Goal: Task Accomplishment & Management: Manage account settings

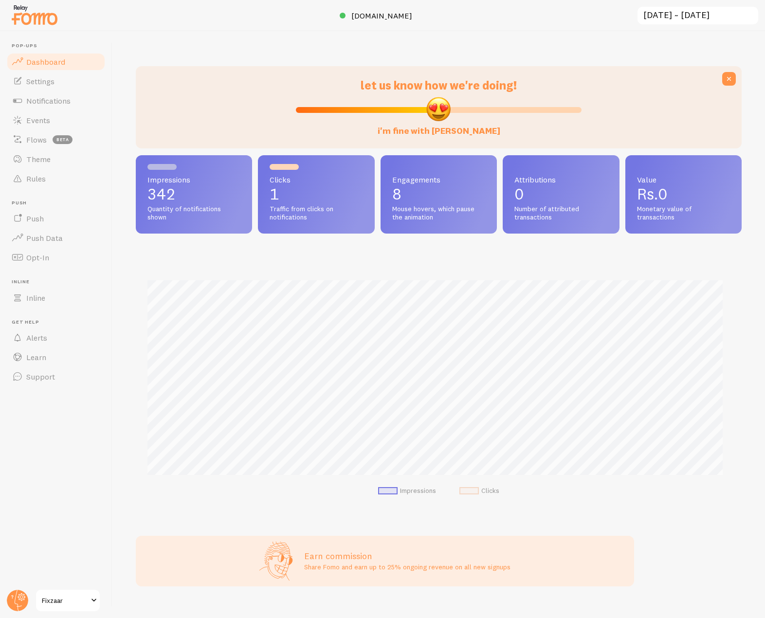
scroll to position [256, 599]
click at [56, 119] on link "Events" at bounding box center [56, 120] width 100 height 19
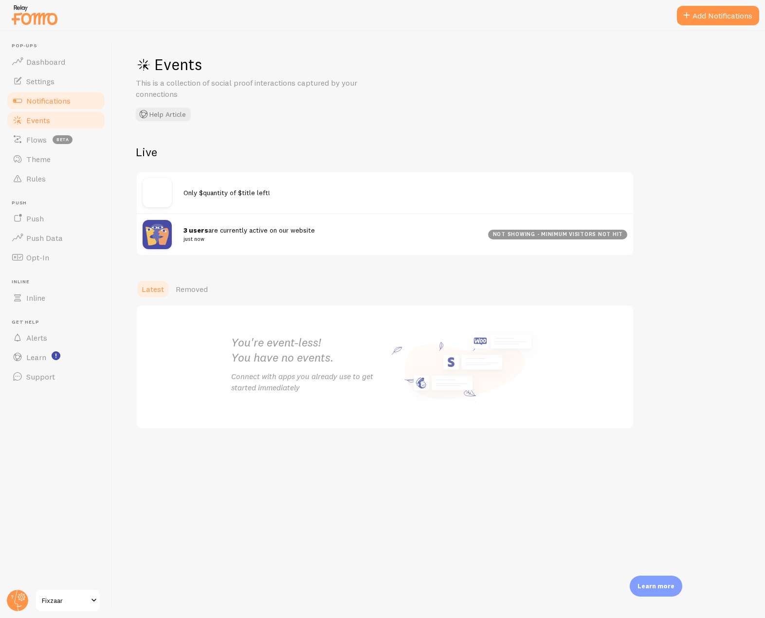
click at [84, 99] on link "Notifications" at bounding box center [56, 100] width 100 height 19
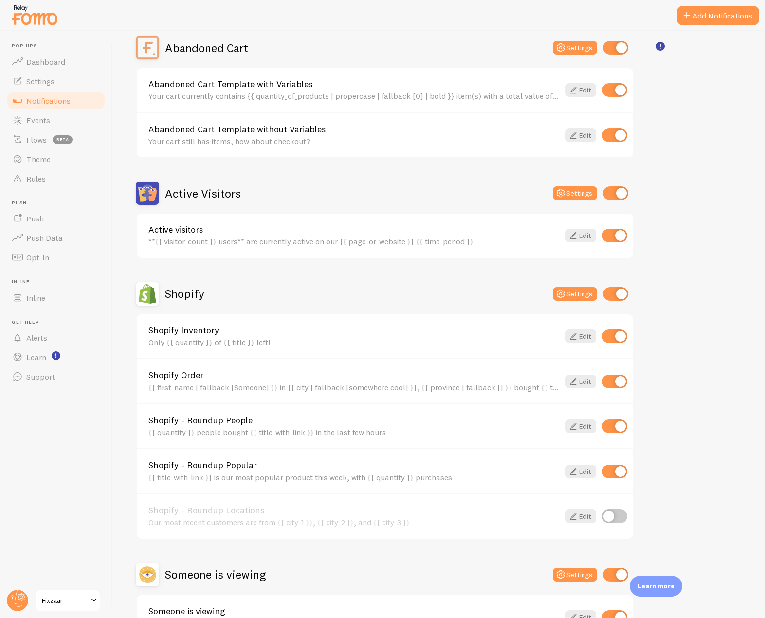
scroll to position [146, 0]
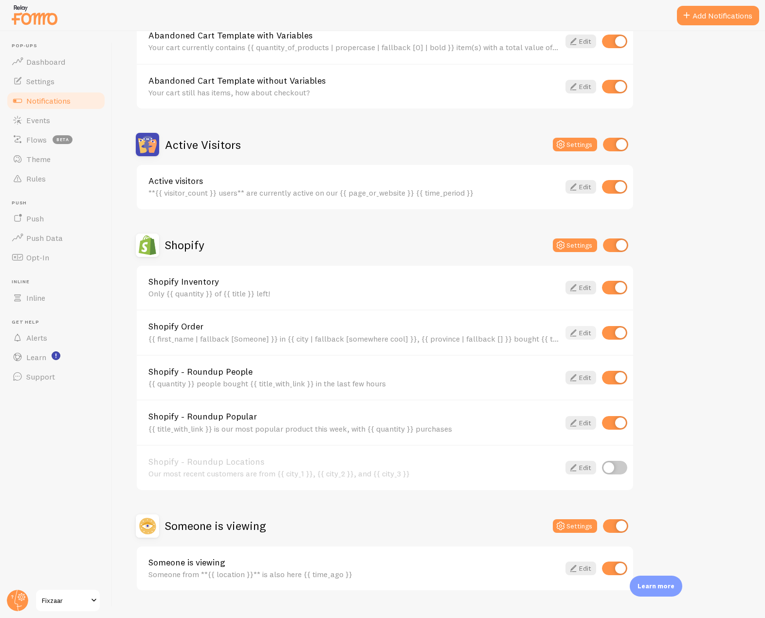
click at [578, 335] on icon at bounding box center [574, 333] width 12 height 12
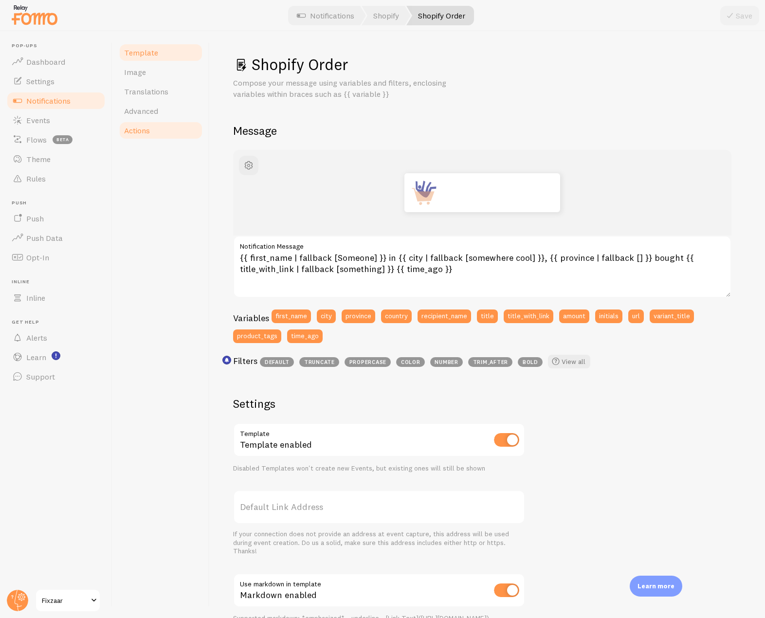
click at [147, 134] on span "Actions" at bounding box center [137, 131] width 26 height 10
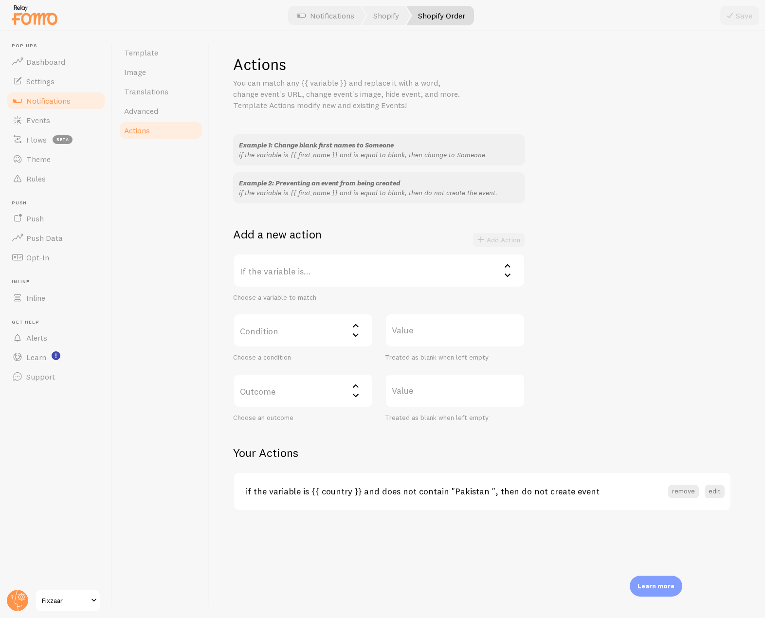
click at [62, 102] on span "Notifications" at bounding box center [48, 101] width 44 height 10
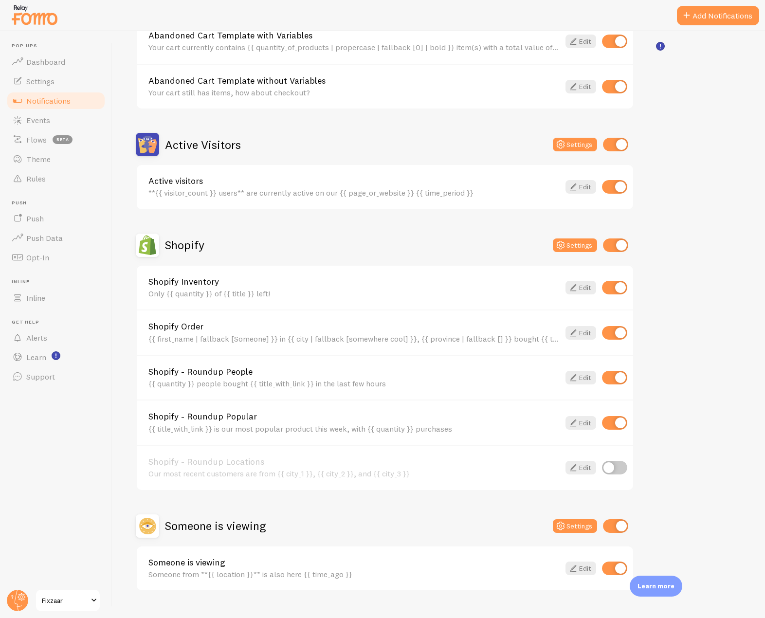
scroll to position [166, 0]
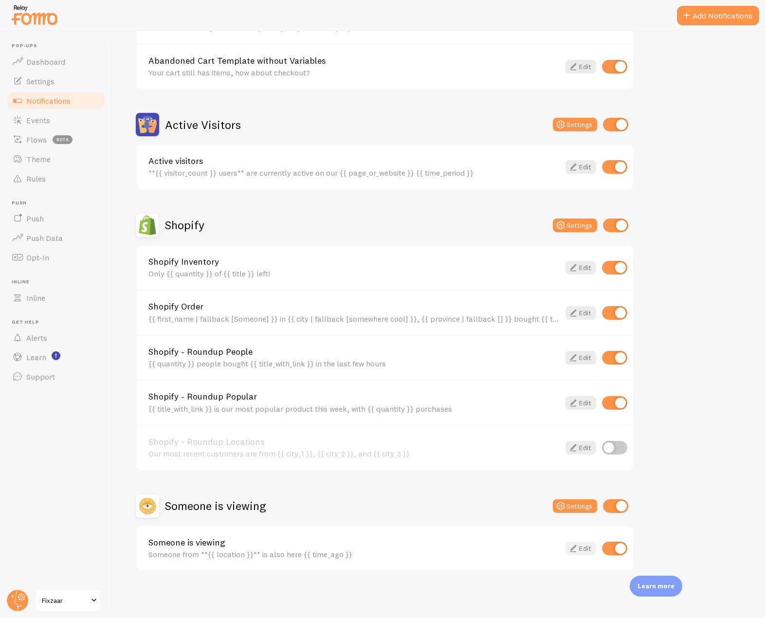
click at [576, 550] on icon at bounding box center [574, 549] width 12 height 12
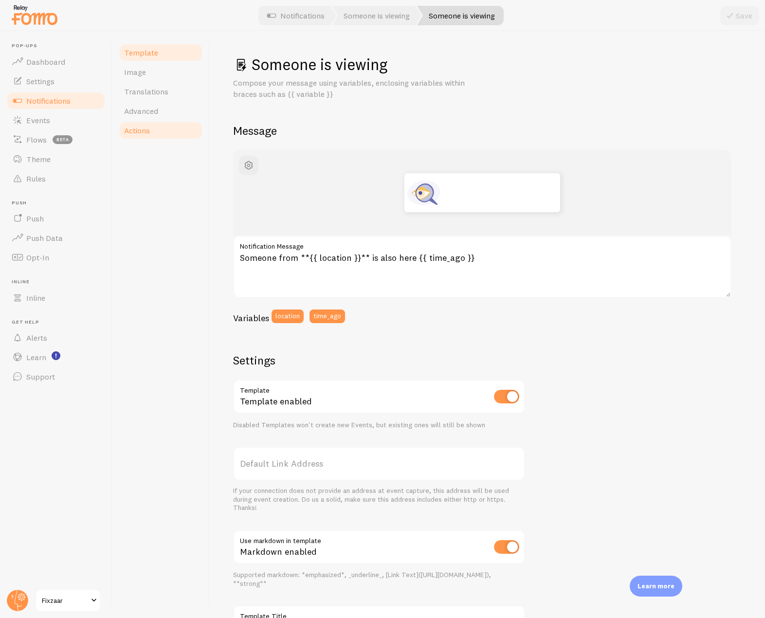
click at [137, 128] on span "Actions" at bounding box center [137, 131] width 26 height 10
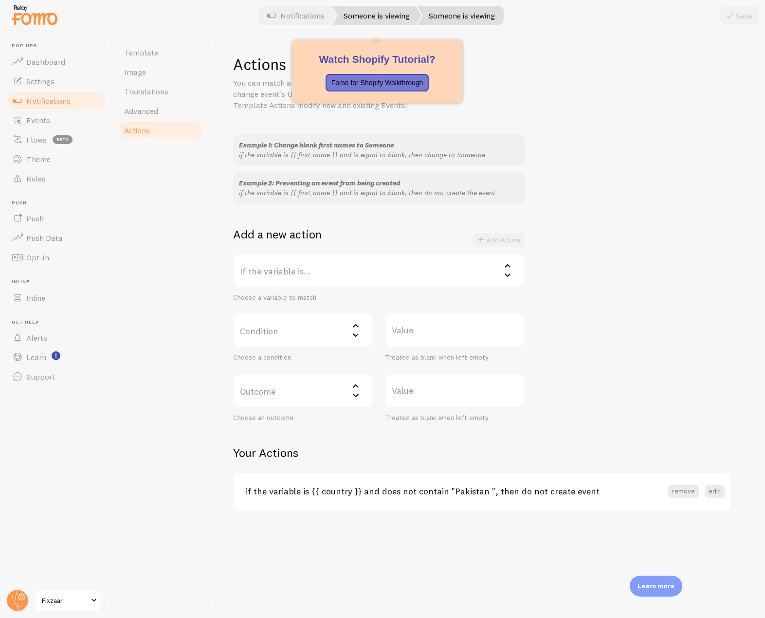
click at [385, 20] on link "Someone is viewing" at bounding box center [377, 15] width 90 height 19
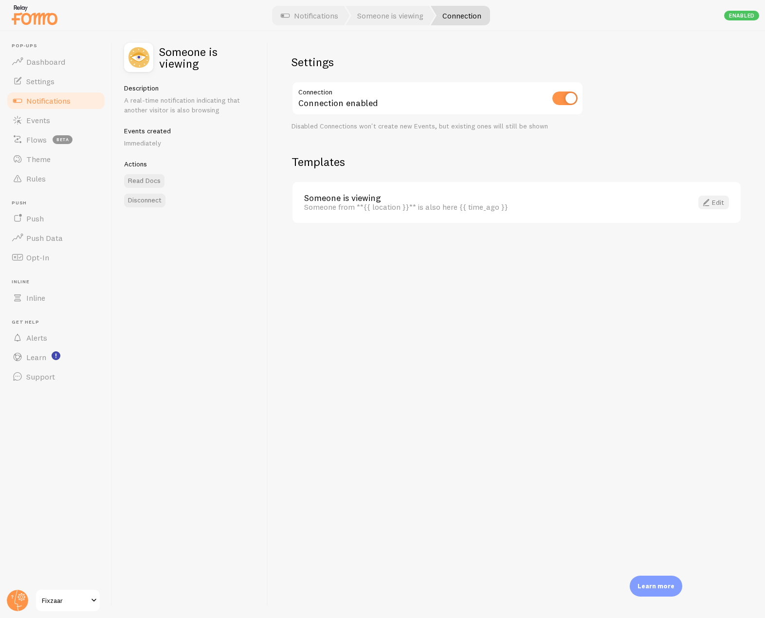
click at [718, 201] on link "Edit" at bounding box center [714, 203] width 31 height 14
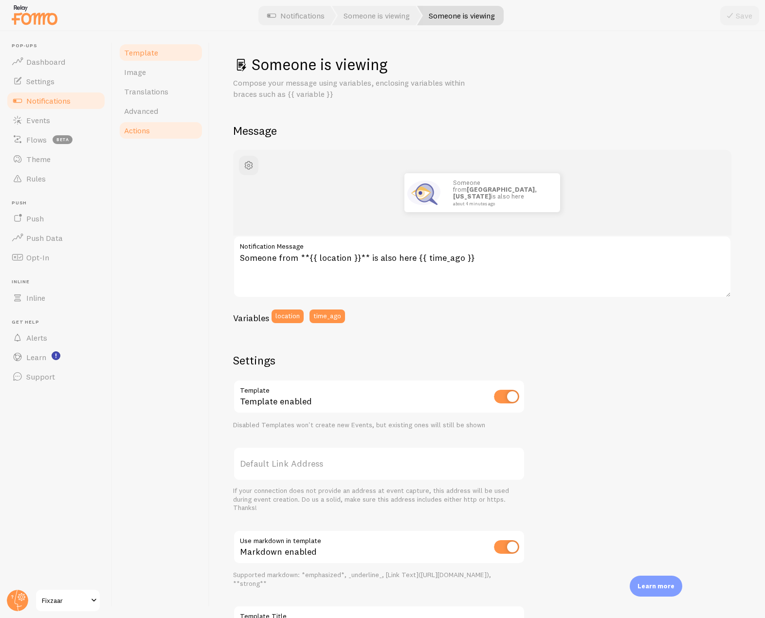
click at [144, 130] on span "Actions" at bounding box center [137, 131] width 26 height 10
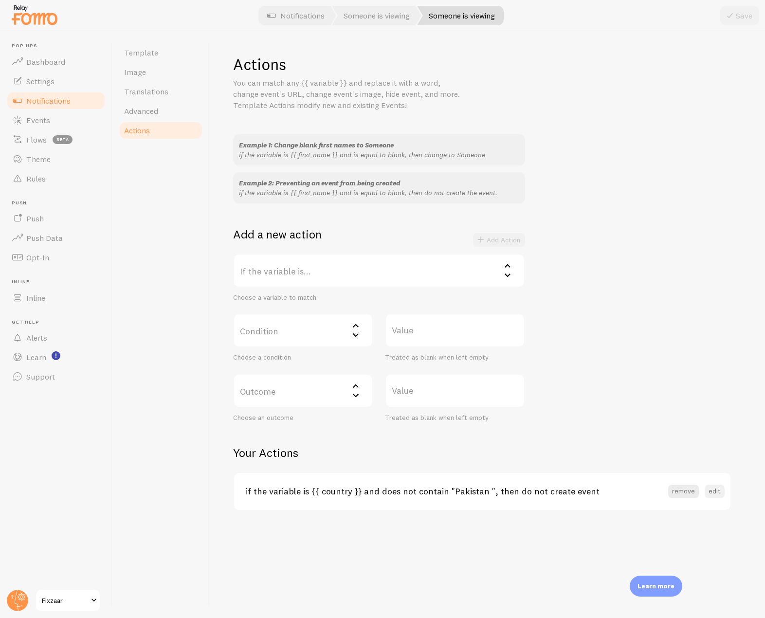
click at [718, 491] on button "edit" at bounding box center [715, 492] width 20 height 14
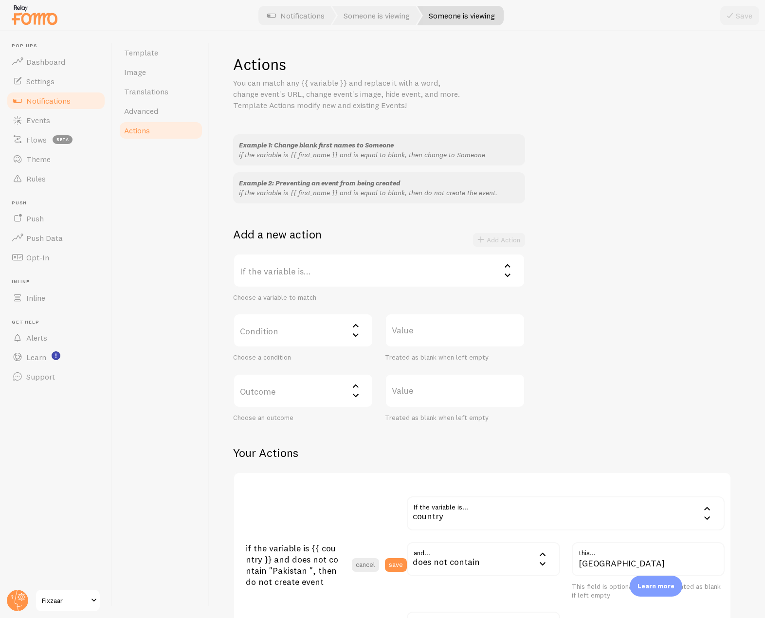
scroll to position [97, 0]
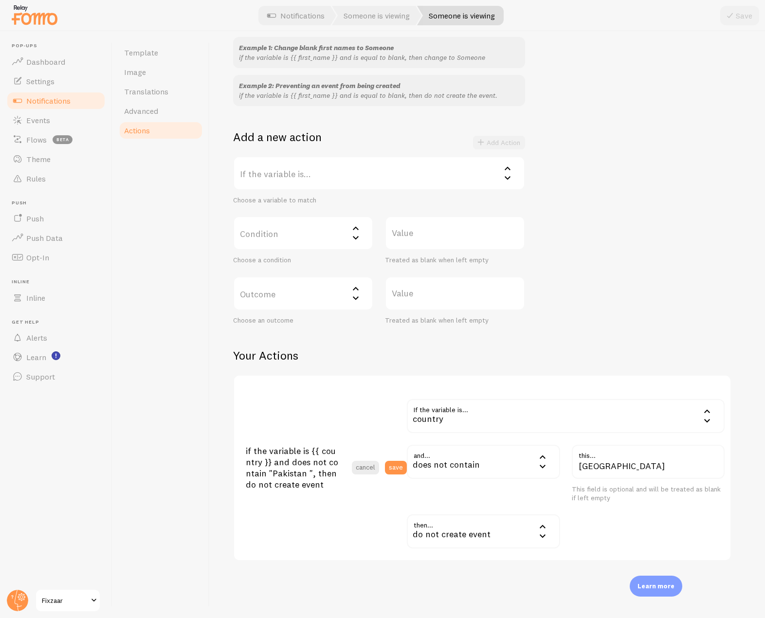
click at [521, 426] on div "country" at bounding box center [566, 416] width 318 height 34
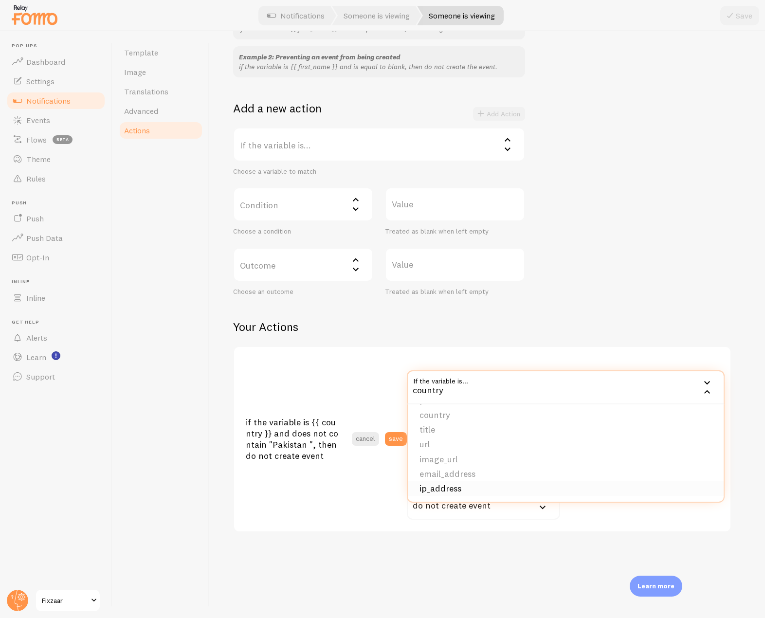
scroll to position [0, 0]
click at [579, 311] on div "Actions You can match any {{ variable }} and replace it with a word, change eve…" at bounding box center [487, 230] width 509 height 604
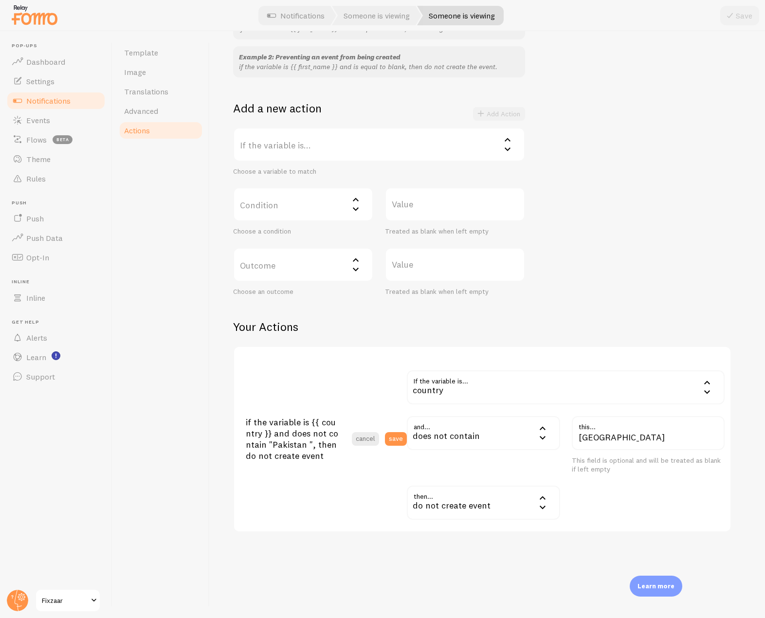
click at [346, 144] on label "If the variable is..." at bounding box center [379, 145] width 292 height 34
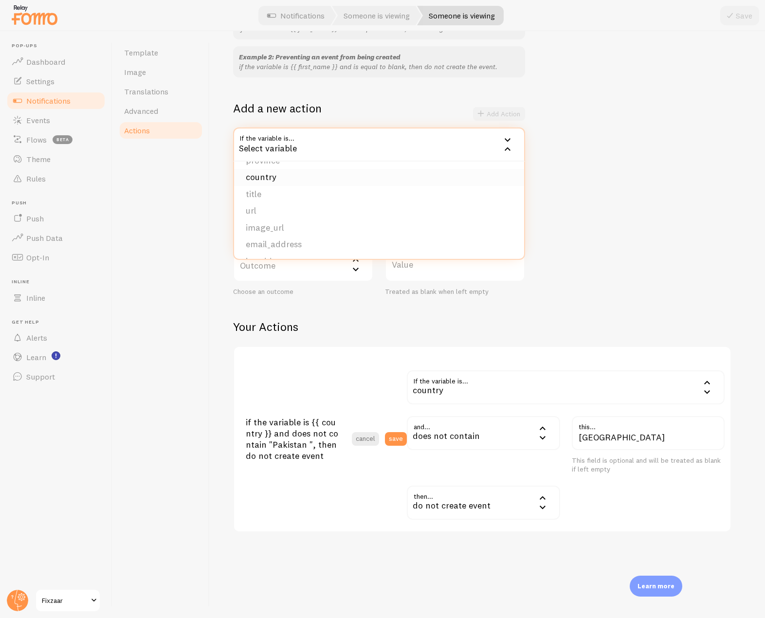
scroll to position [82, 0]
click at [511, 393] on div "country" at bounding box center [566, 388] width 318 height 34
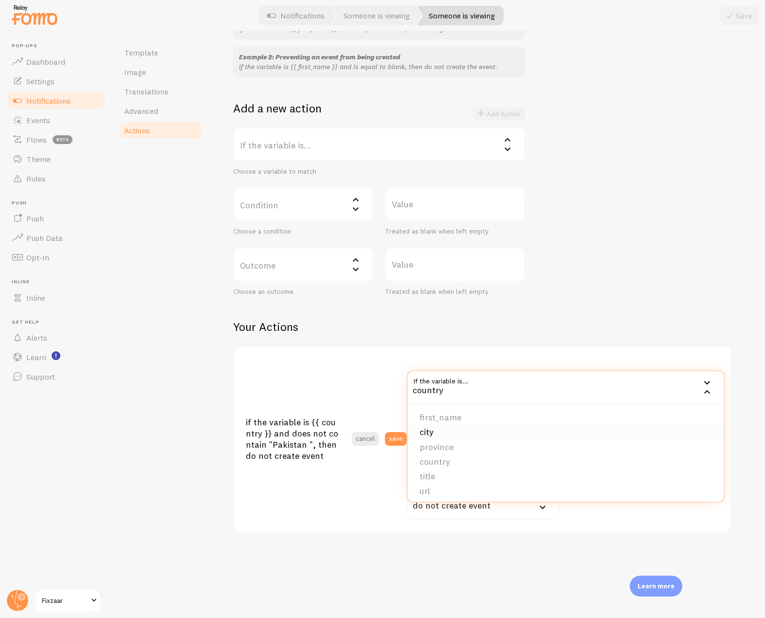
scroll to position [47, 0]
click at [609, 321] on h2 "Your Actions" at bounding box center [482, 326] width 499 height 15
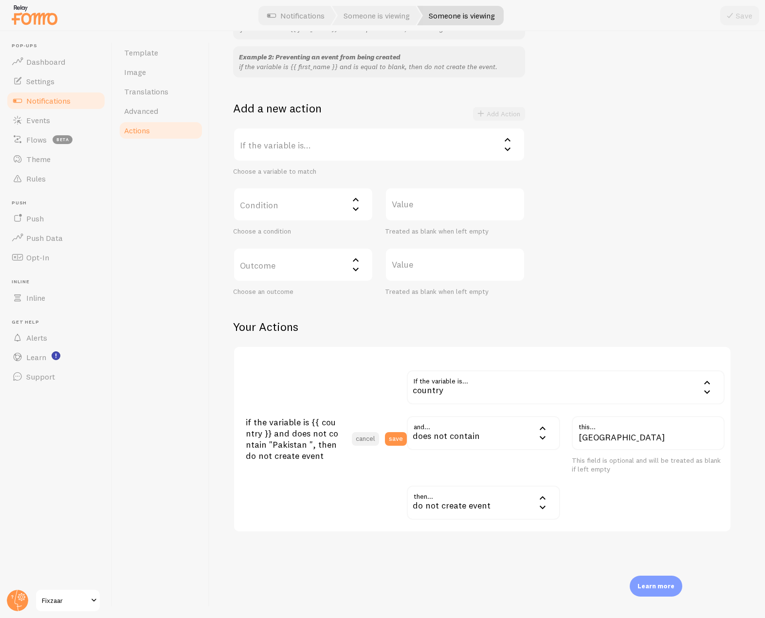
click at [374, 439] on button "cancel" at bounding box center [365, 439] width 27 height 14
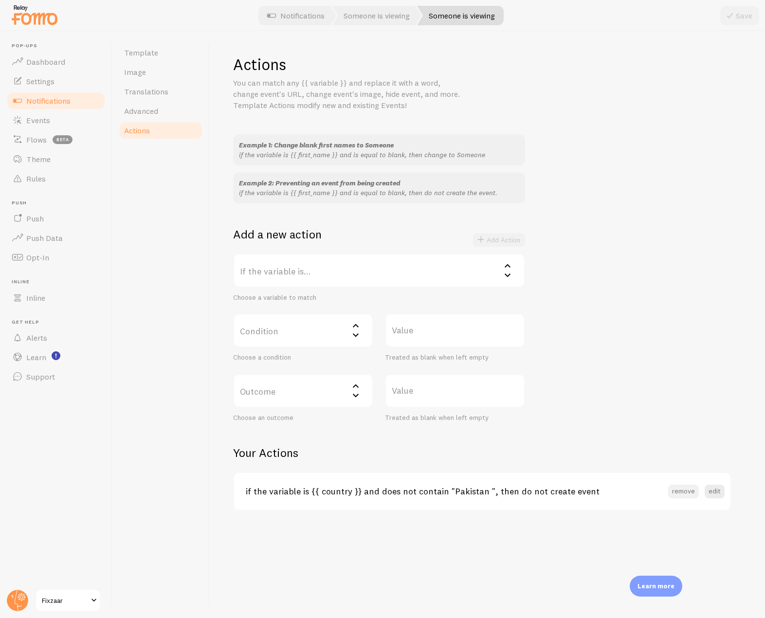
click at [692, 490] on button "remove" at bounding box center [684, 492] width 31 height 14
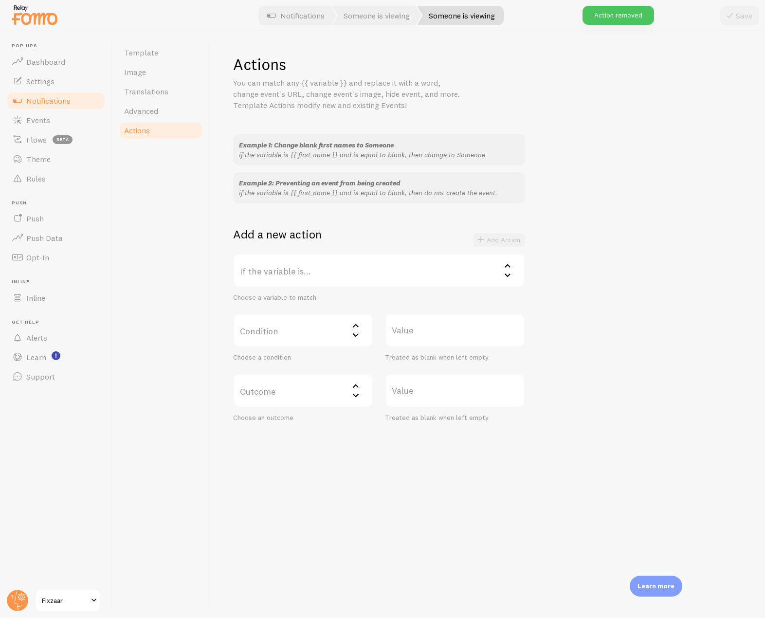
click at [312, 267] on label "If the variable is..." at bounding box center [379, 271] width 292 height 34
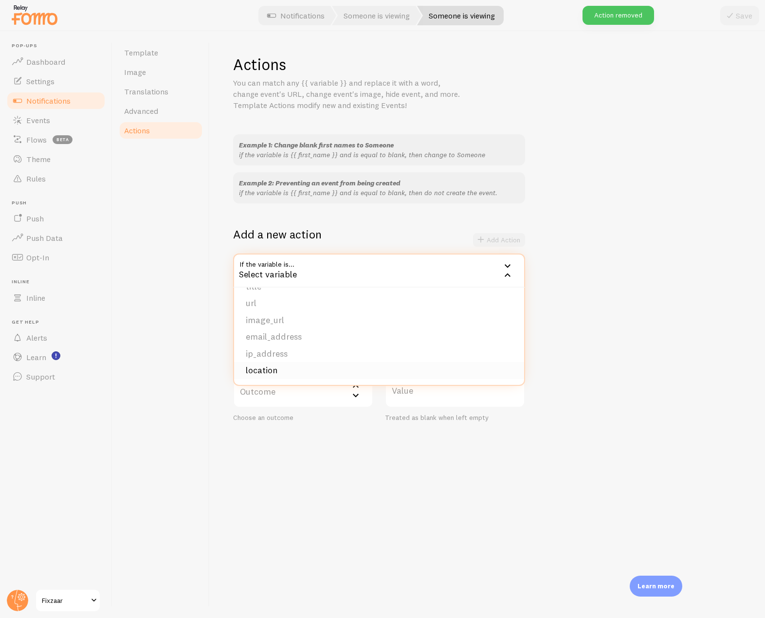
click at [278, 364] on li "location" at bounding box center [379, 370] width 290 height 17
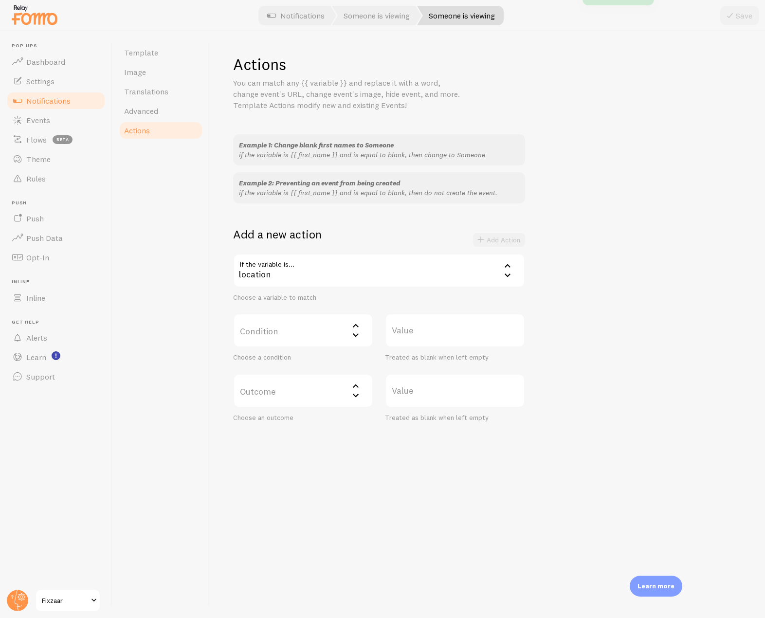
click at [296, 323] on label "Condition" at bounding box center [303, 331] width 140 height 34
click at [279, 417] on li "does not contain" at bounding box center [303, 412] width 138 height 17
click at [413, 334] on label "Value" at bounding box center [455, 331] width 140 height 34
click at [413, 334] on input "Value" at bounding box center [455, 331] width 140 height 34
type input "[GEOGRAPHIC_DATA]"
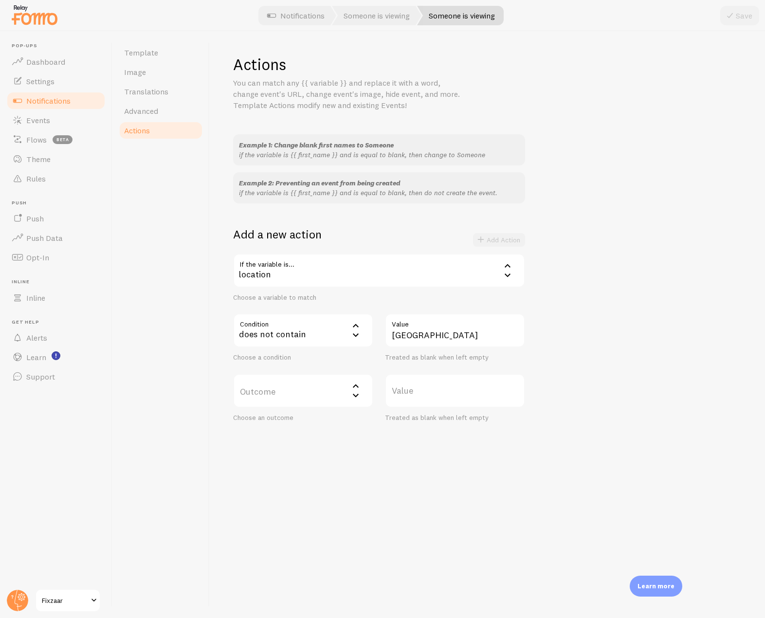
click at [335, 394] on label "Outcome" at bounding box center [303, 391] width 140 height 34
click at [307, 421] on li "do not create event" at bounding box center [303, 422] width 138 height 17
click at [503, 235] on button "Add Action" at bounding box center [499, 240] width 52 height 14
